Goal: Information Seeking & Learning: Learn about a topic

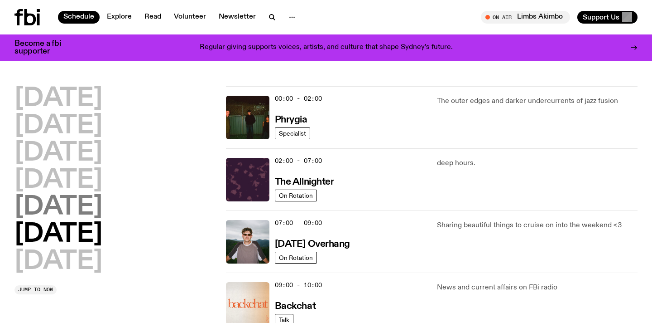
click at [66, 206] on h2 "[DATE]" at bounding box center [58, 206] width 88 height 25
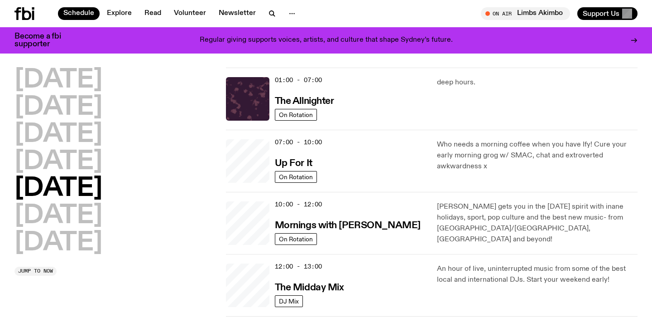
scroll to position [25, 0]
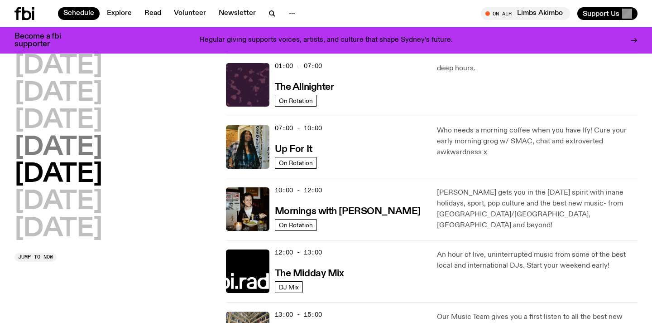
click at [65, 135] on h2 "[DATE]" at bounding box center [58, 147] width 88 height 25
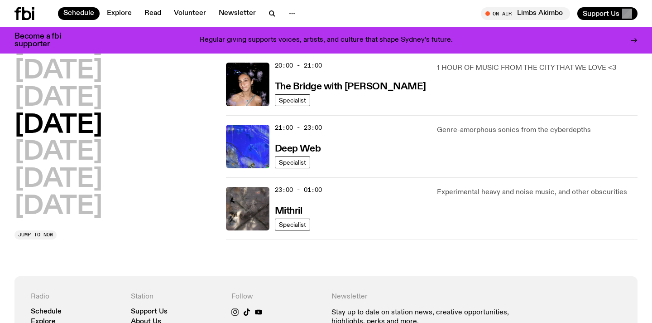
scroll to position [442, 0]
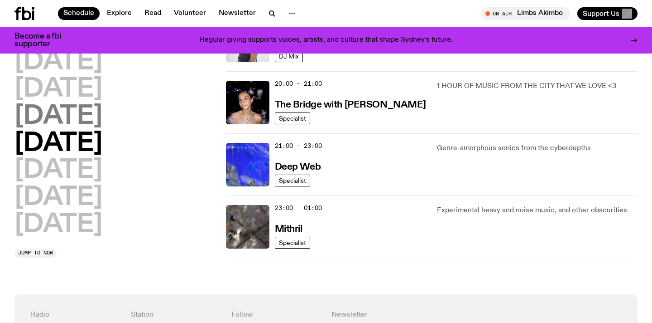
click at [62, 104] on h2 "[DATE]" at bounding box center [58, 116] width 88 height 25
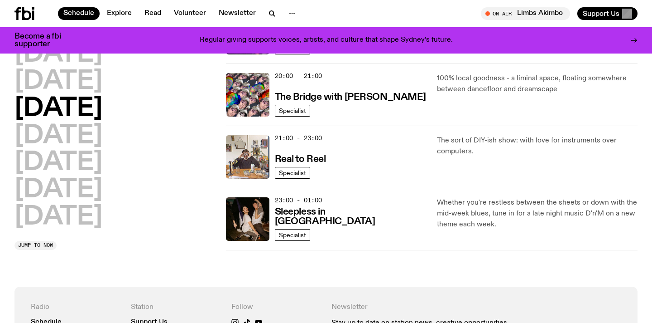
scroll to position [460, 0]
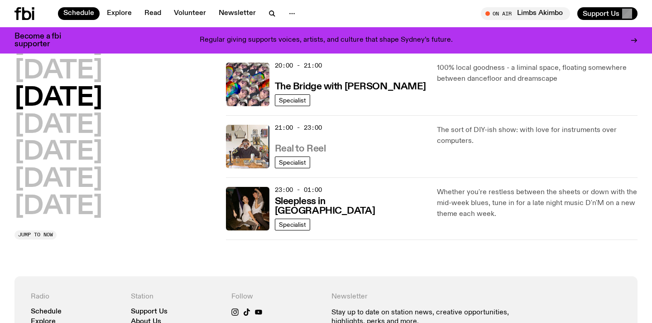
click at [291, 152] on h3 "Real to Reel" at bounding box center [300, 149] width 51 height 10
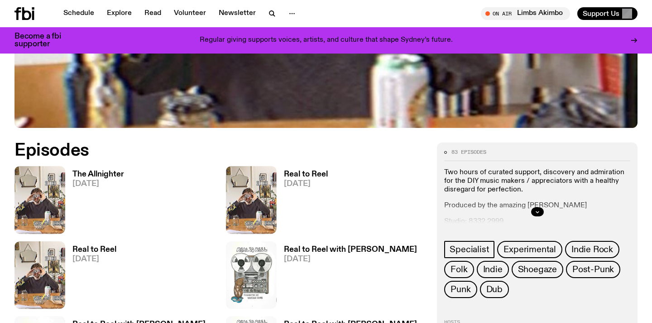
scroll to position [362, 0]
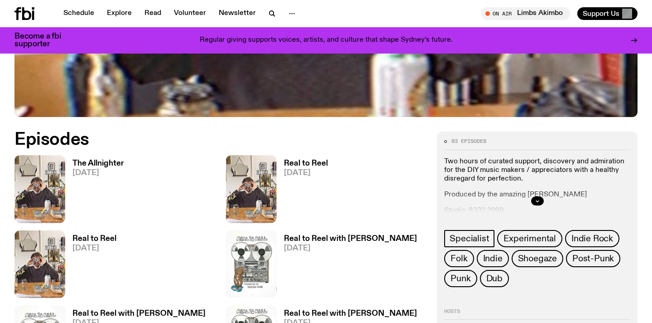
click at [82, 164] on h3 "The Allnighter" at bounding box center [98, 163] width 52 height 8
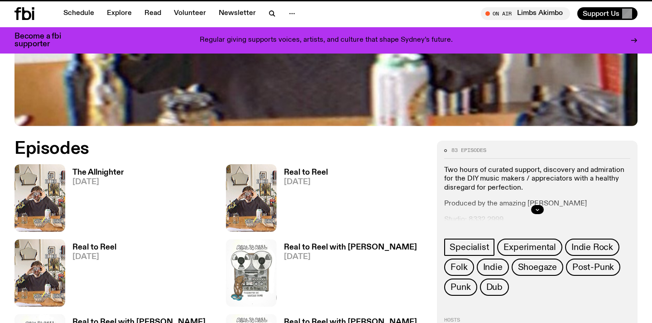
scroll to position [355, 0]
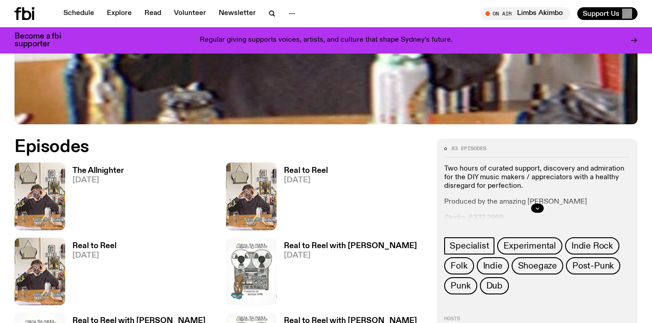
click at [298, 172] on h3 "Real to Reel" at bounding box center [306, 171] width 44 height 8
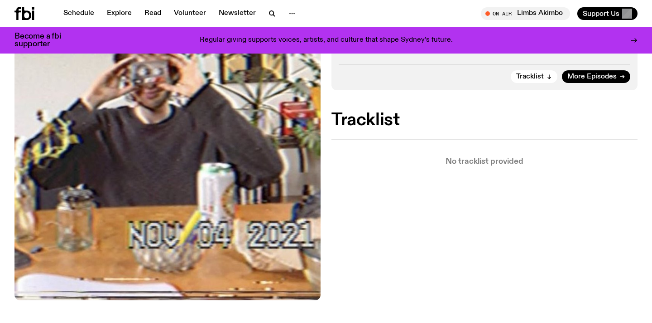
scroll to position [308, 0]
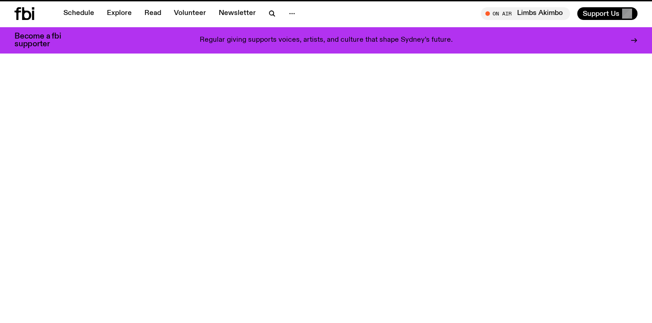
scroll to position [355, 0]
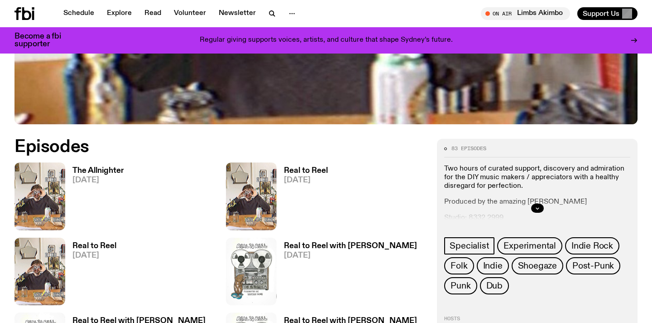
click at [93, 242] on h3 "Real to Reel" at bounding box center [94, 246] width 44 height 8
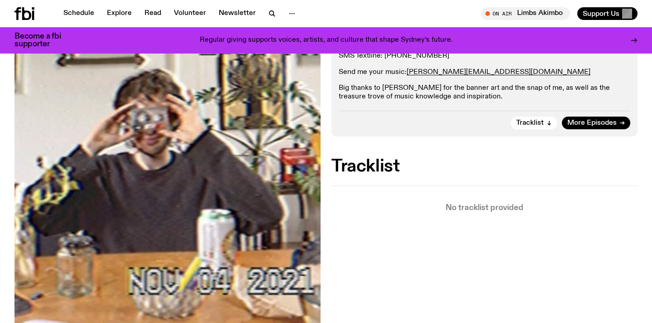
scroll to position [236, 0]
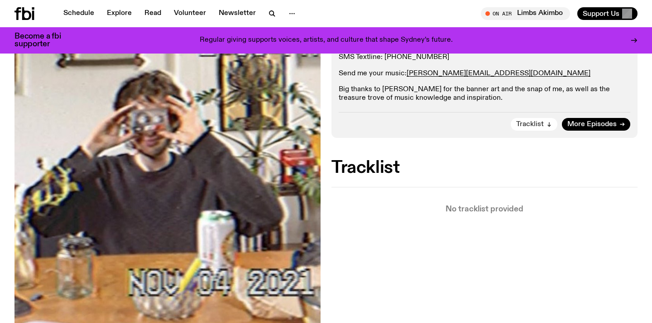
click at [519, 125] on span "Tracklist" at bounding box center [530, 124] width 28 height 7
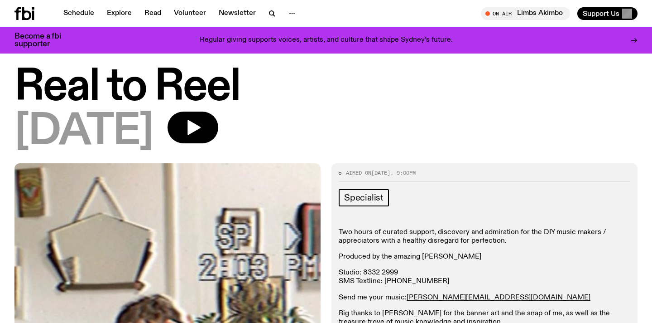
scroll to position [0, 0]
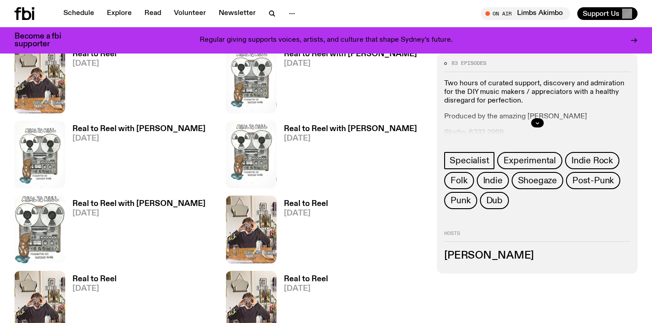
scroll to position [547, 0]
click at [304, 203] on h3 "Real to Reel" at bounding box center [306, 203] width 44 height 8
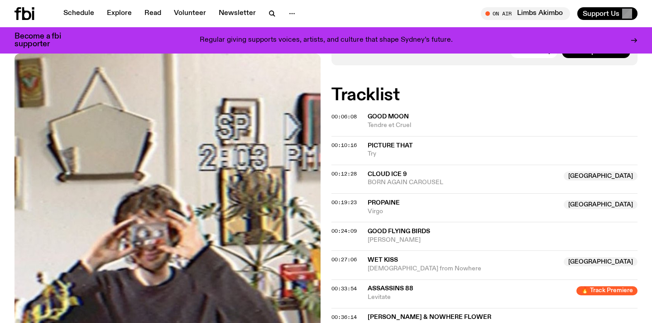
scroll to position [326, 0]
